Goal: Transaction & Acquisition: Purchase product/service

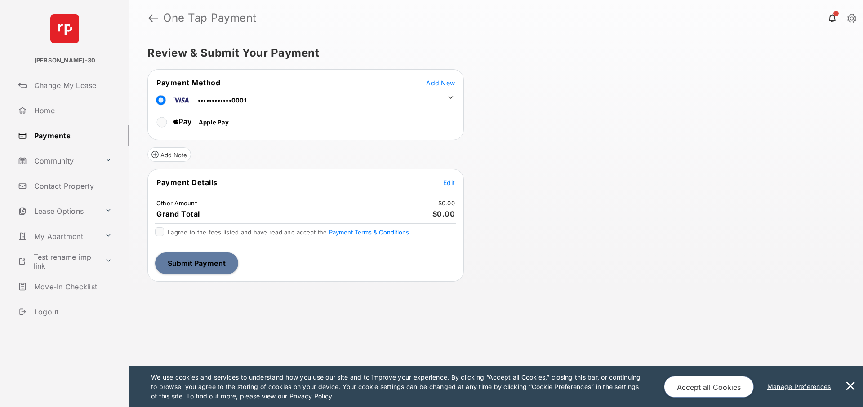
click at [450, 181] on span "Edit" at bounding box center [449, 183] width 12 height 8
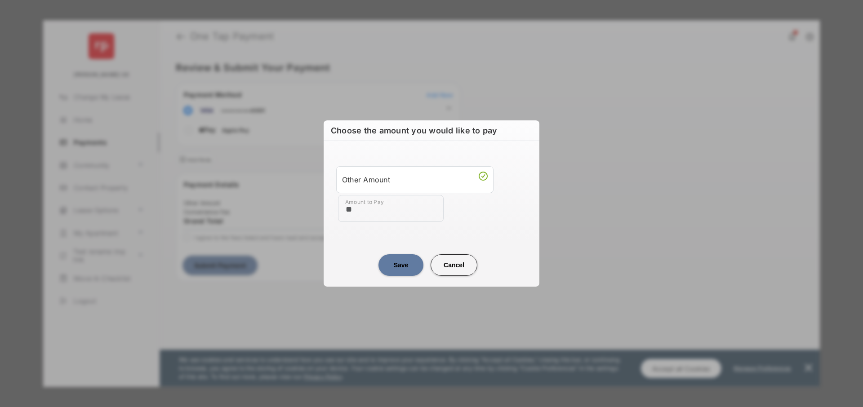
type input "**"
click at [462, 220] on div "Amount to Pay **" at bounding box center [433, 208] width 191 height 27
click at [402, 267] on button "Save" at bounding box center [401, 266] width 45 height 22
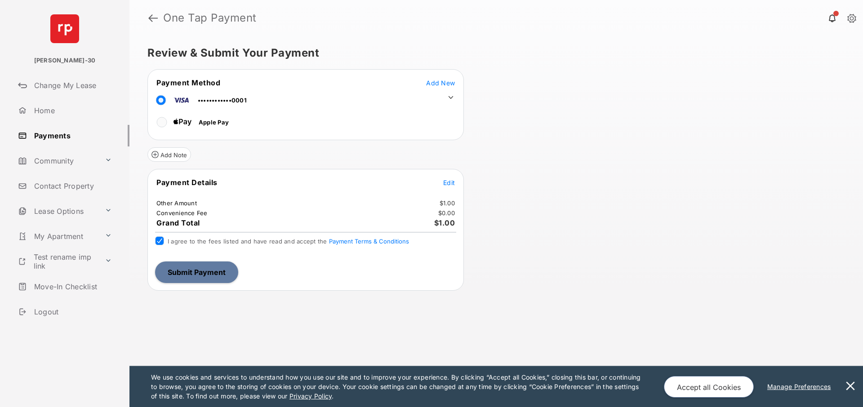
click at [192, 273] on button "Submit Payment" at bounding box center [196, 273] width 83 height 22
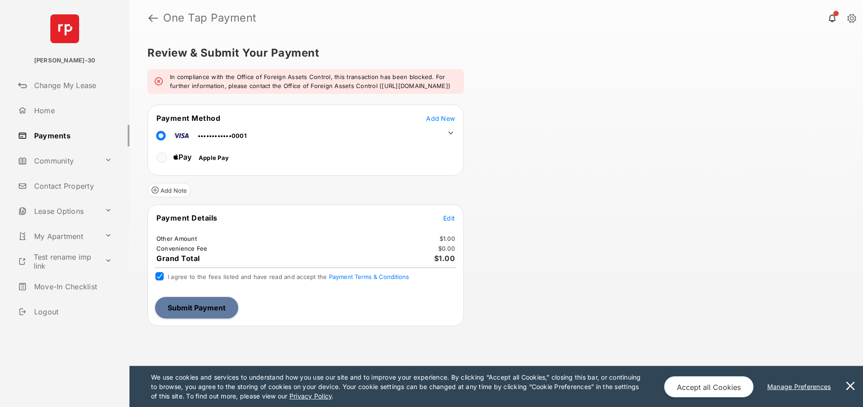
drag, startPoint x: 266, startPoint y: 76, endPoint x: 291, endPoint y: 98, distance: 32.5
click at [291, 90] on em "In compliance with the Office of Foreign Assets Control, this transaction has b…" at bounding box center [313, 82] width 287 height 18
drag, startPoint x: 232, startPoint y: 71, endPoint x: 266, endPoint y: 95, distance: 42.3
click at [266, 94] on div "In compliance with the Office of Foreign Assets Control, this transaction has b…" at bounding box center [306, 81] width 317 height 25
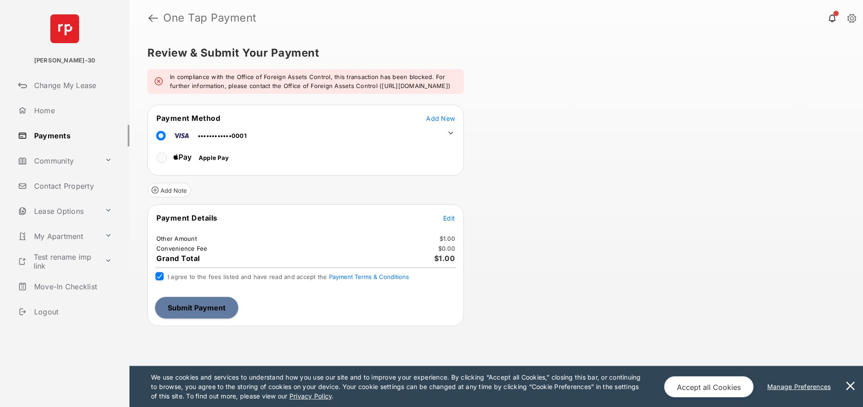
click at [266, 90] on em "In compliance with the Office of Foreign Assets Control, this transaction has b…" at bounding box center [313, 82] width 287 height 18
click at [154, 17] on link at bounding box center [152, 18] width 9 height 22
